Goal: Transaction & Acquisition: Subscribe to service/newsletter

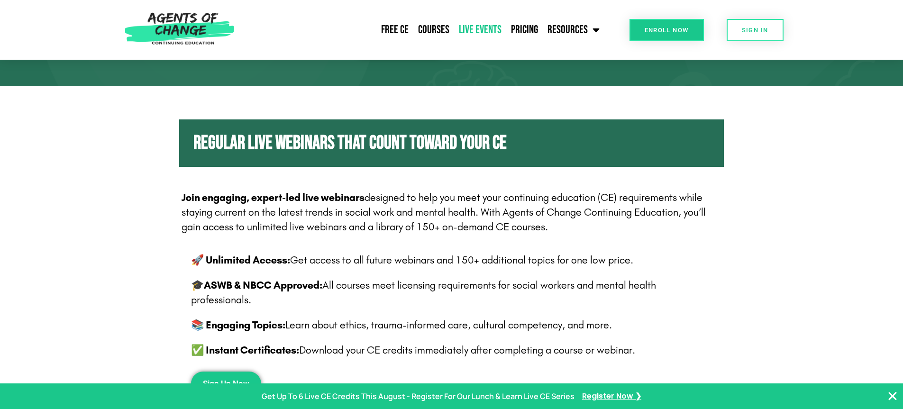
scroll to position [190, 0]
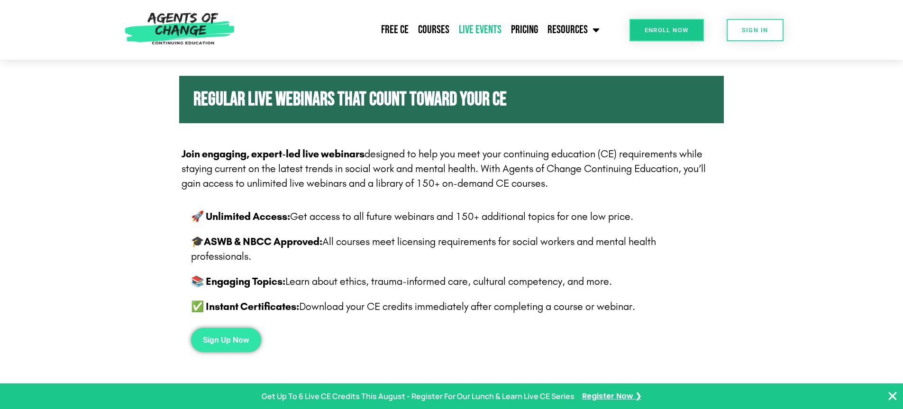
click at [223, 340] on span "Sign Up Now" at bounding box center [226, 340] width 46 height 8
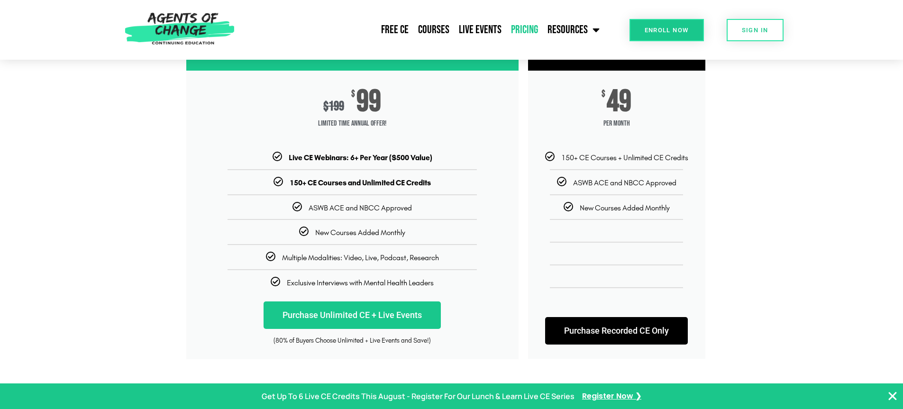
scroll to position [142, 0]
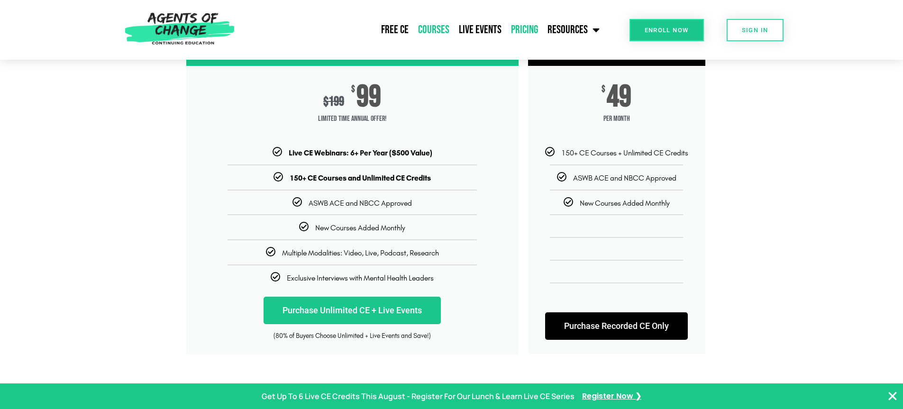
click at [442, 28] on link "Courses" at bounding box center [433, 30] width 41 height 24
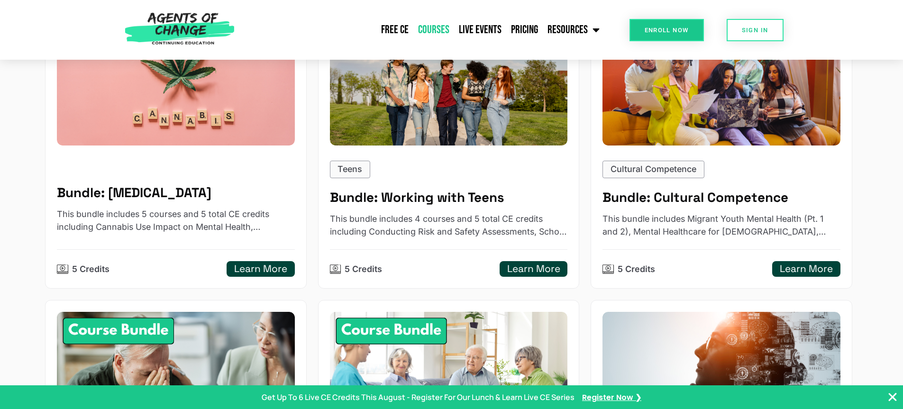
scroll to position [806, 0]
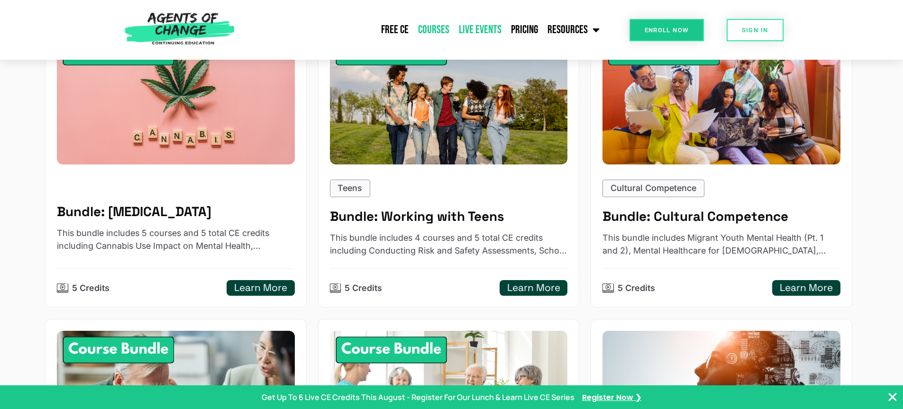
click at [482, 29] on link "Live Events" at bounding box center [480, 30] width 52 height 24
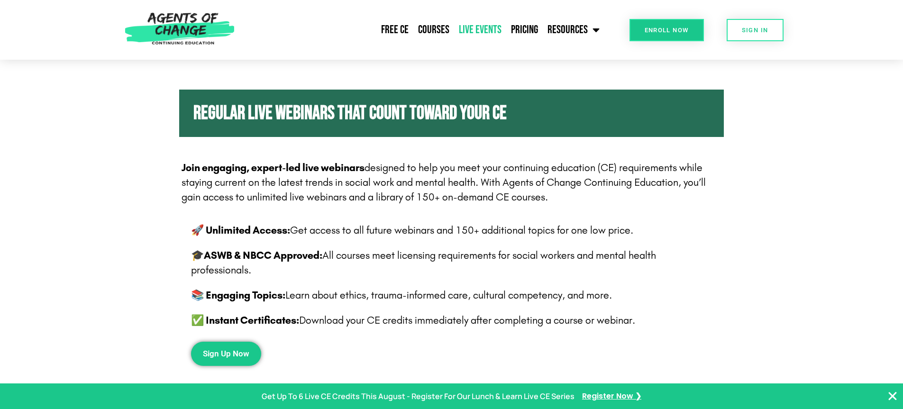
scroll to position [190, 0]
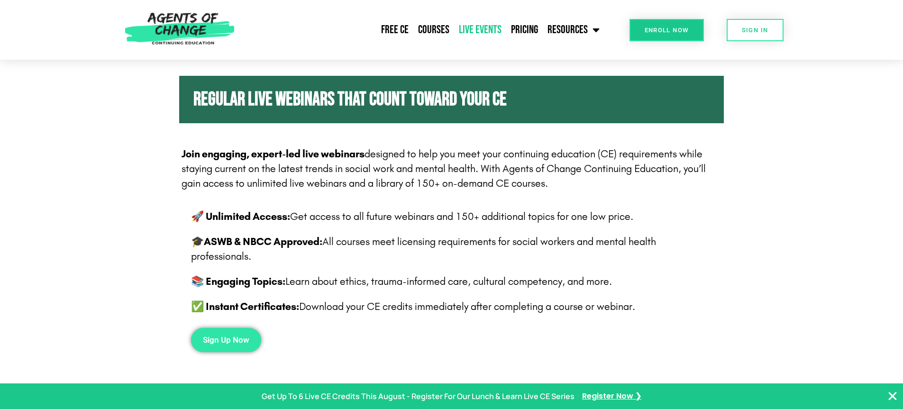
click at [235, 330] on link "Sign Up Now" at bounding box center [226, 340] width 70 height 24
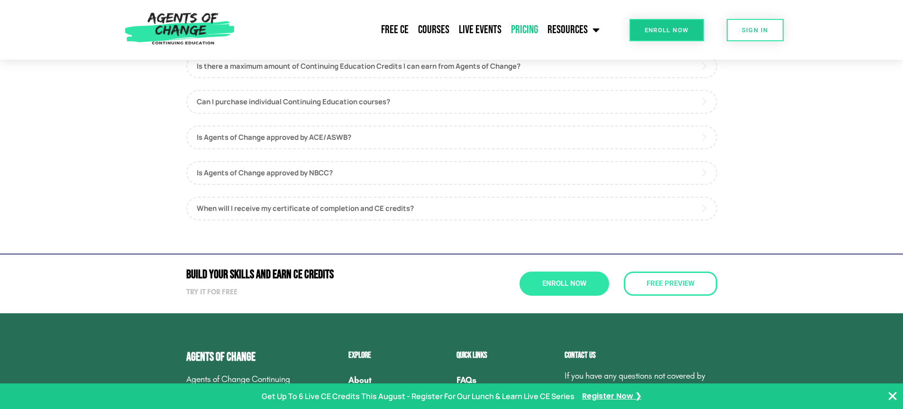
scroll to position [616, 0]
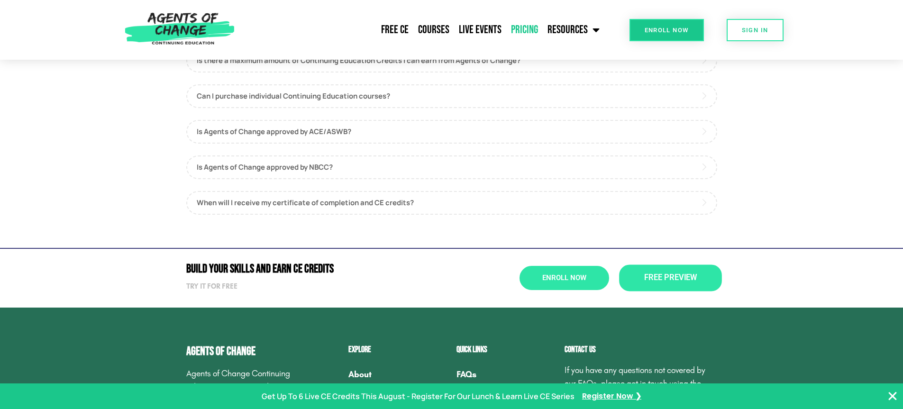
click at [657, 277] on span "Free Preview" at bounding box center [670, 278] width 53 height 8
